Goal: Find specific page/section: Find specific page/section

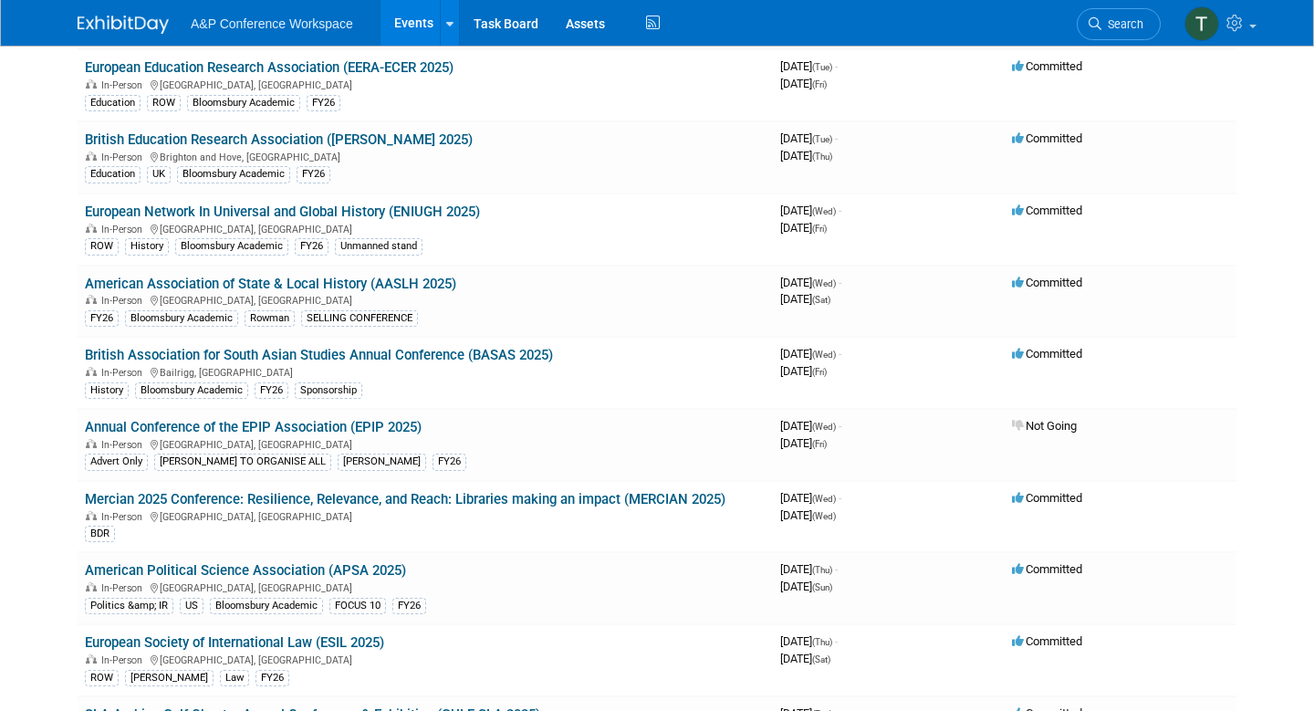
scroll to position [5037, 0]
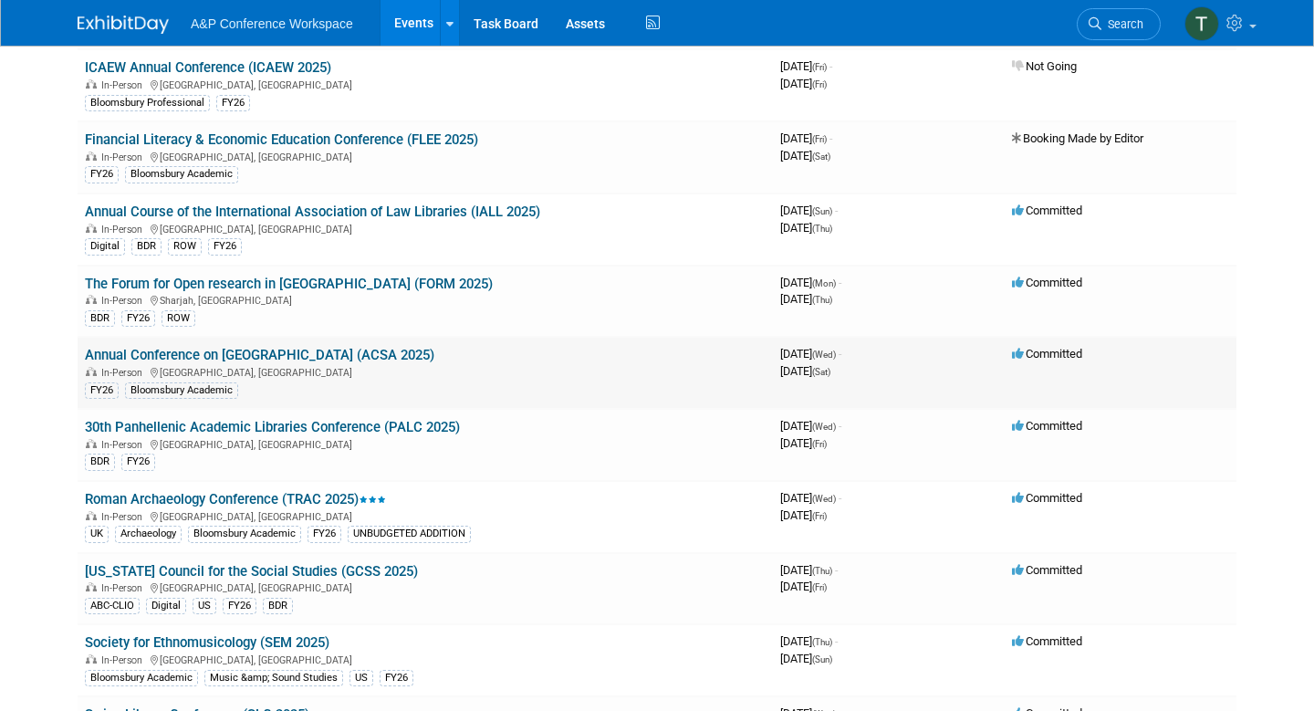
click at [340, 358] on link "Annual Conference on [GEOGRAPHIC_DATA] (ACSA 2025)" at bounding box center [259, 355] width 349 height 16
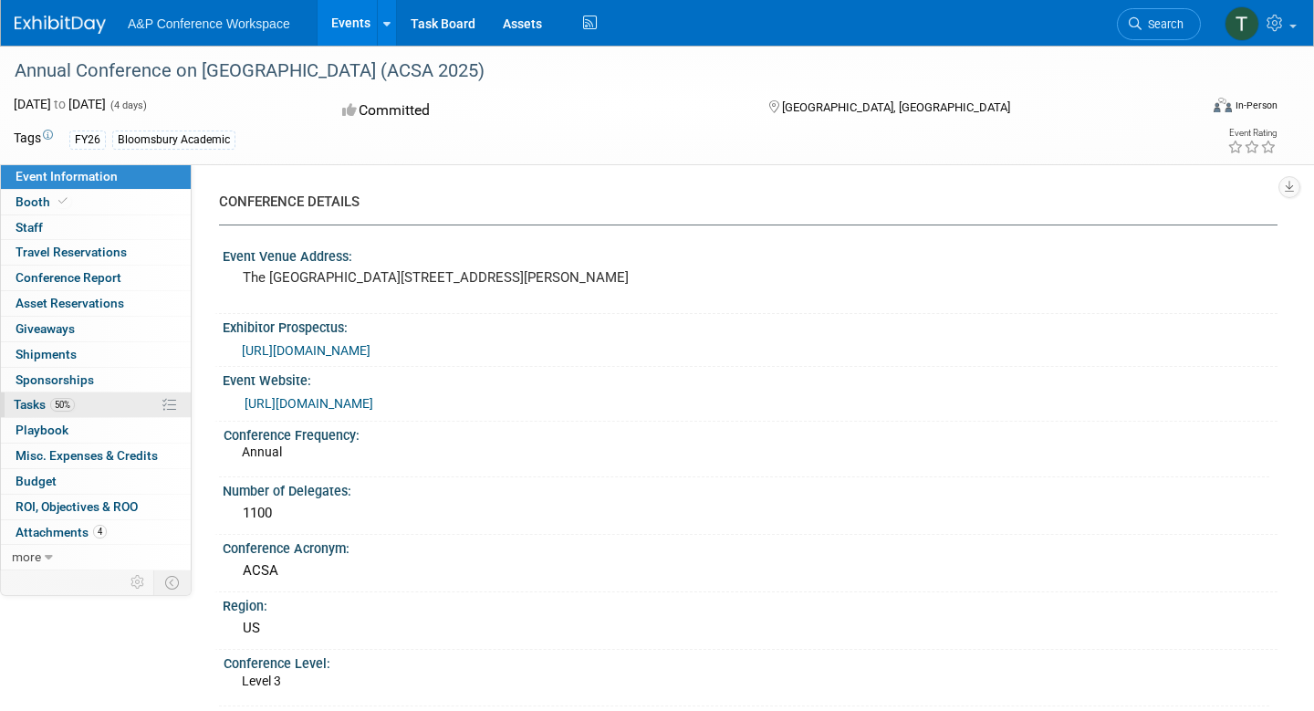
click at [42, 411] on span "Tasks 50%" at bounding box center [44, 404] width 61 height 15
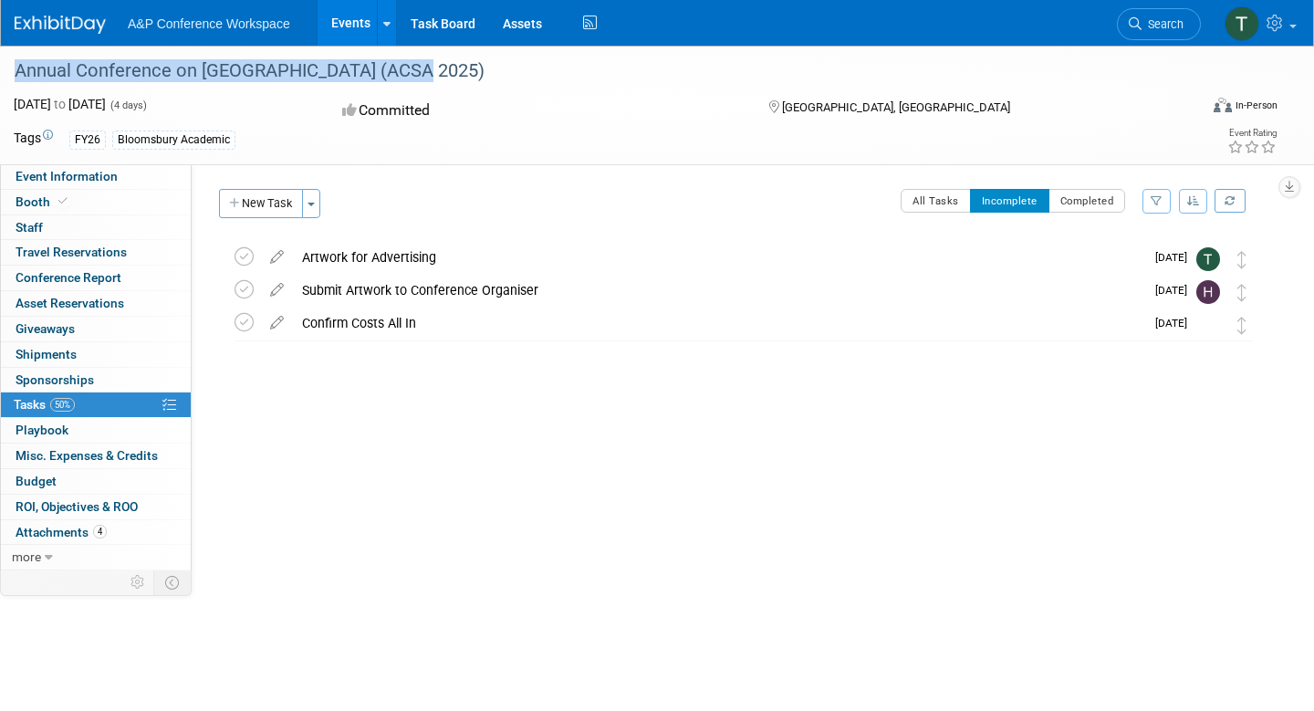
drag, startPoint x: 412, startPoint y: 68, endPoint x: 0, endPoint y: 70, distance: 411.5
click at [0, 70] on div "Annual Conference on [GEOGRAPHIC_DATA] (ACSA 2025)" at bounding box center [591, 70] width 1183 height 49
copy div "Annual Conference on [GEOGRAPHIC_DATA] (ACSA 2025)"
